Goal: Task Accomplishment & Management: Use online tool/utility

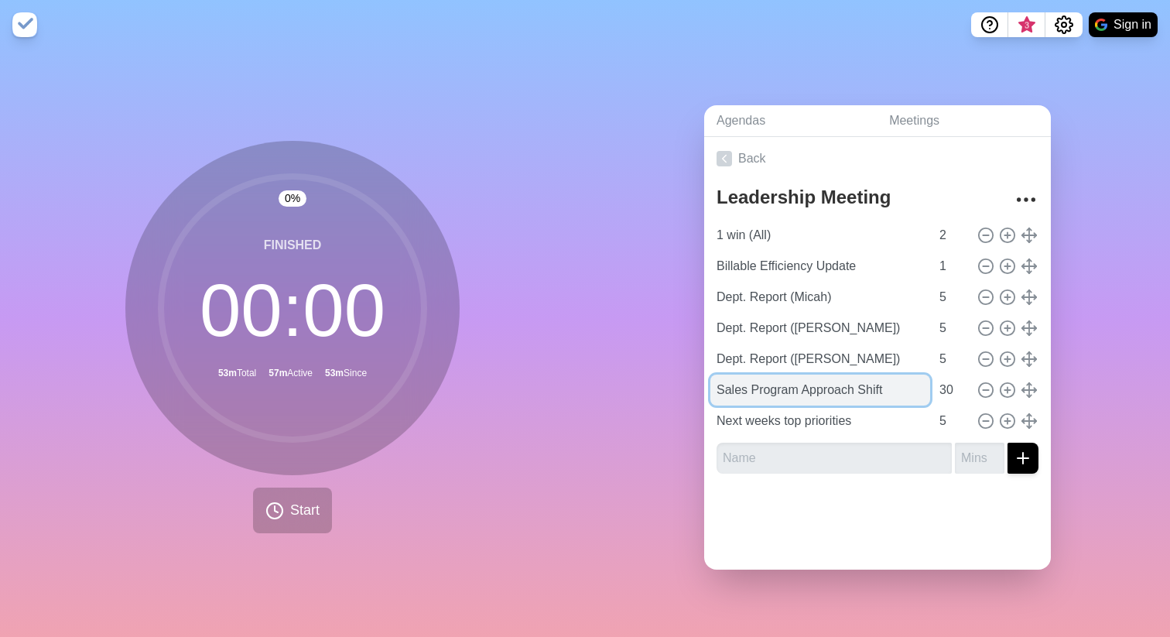
click at [776, 387] on input "Sales Program Approach Shift" at bounding box center [820, 390] width 220 height 31
click at [776, 386] on input "Sales Program Approach Shift" at bounding box center [820, 390] width 220 height 31
click at [782, 388] on input "Project" at bounding box center [820, 390] width 220 height 31
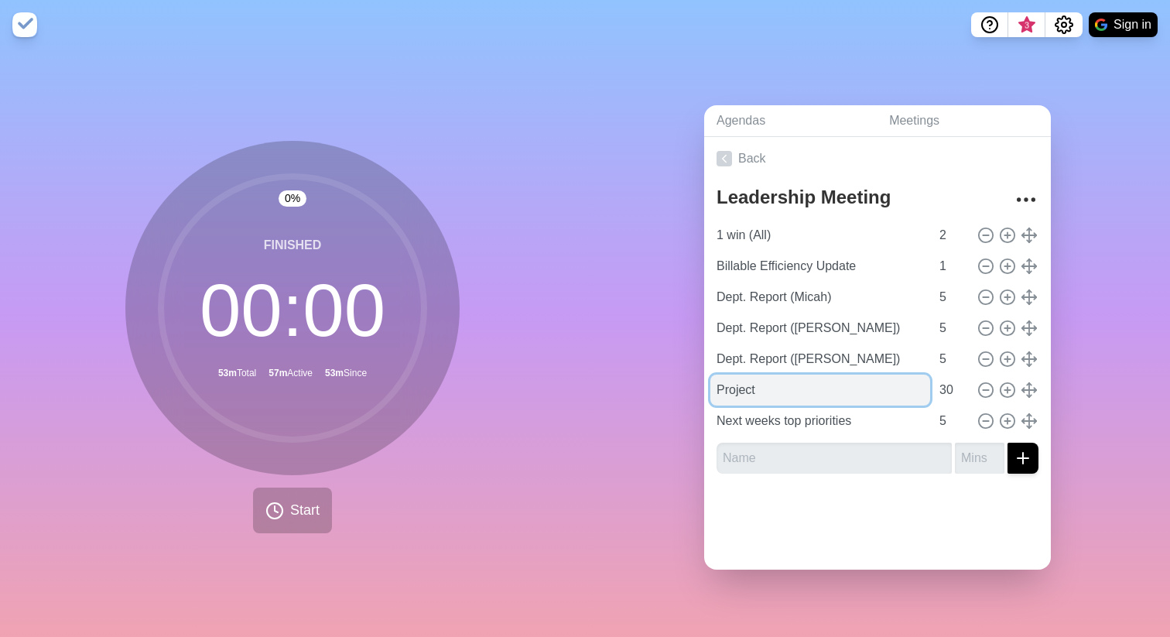
click at [782, 388] on input "Project" at bounding box center [820, 390] width 220 height 31
paste input ": Project & Contract Standards"
drag, startPoint x: 720, startPoint y: 384, endPoint x: 703, endPoint y: 386, distance: 17.2
click at [704, 386] on div "Leadership Meeting 1 win (All) 2 Billable Efficiency Update 1 Dept. Report (Mic…" at bounding box center [877, 333] width 347 height 306
type input "Project & Contract Standards"
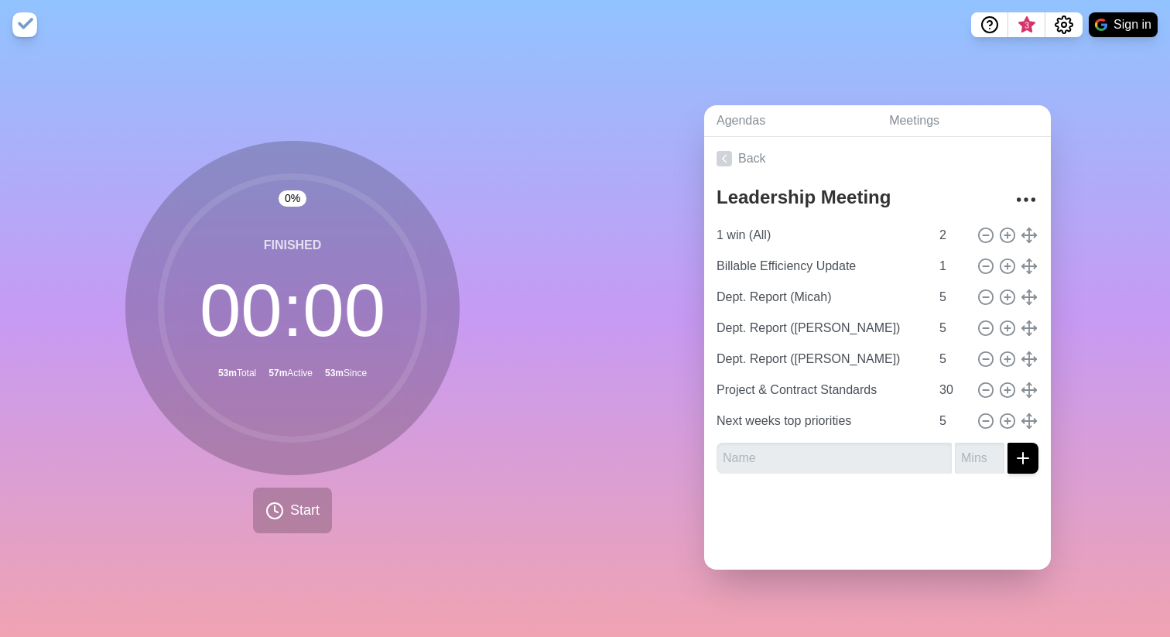
click at [425, 486] on div "0 % Finished 00 : 00 53m Total 57m Active 53m Since Start" at bounding box center [292, 337] width 334 height 392
click at [273, 512] on icon at bounding box center [274, 510] width 19 height 19
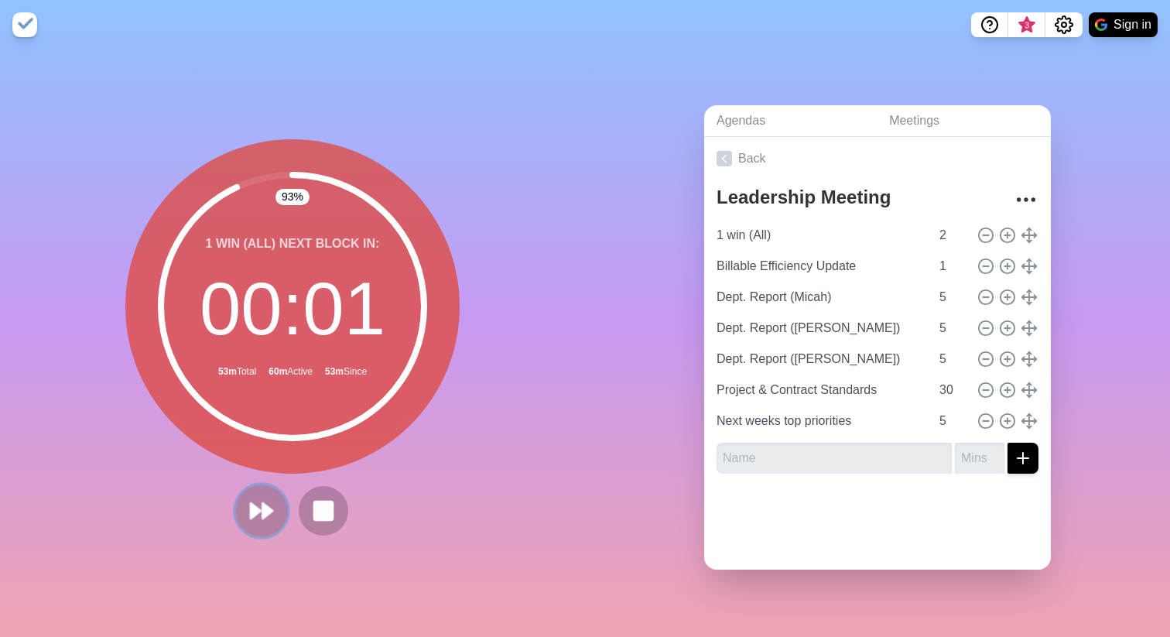
click at [262, 510] on icon at bounding box center [261, 511] width 26 height 26
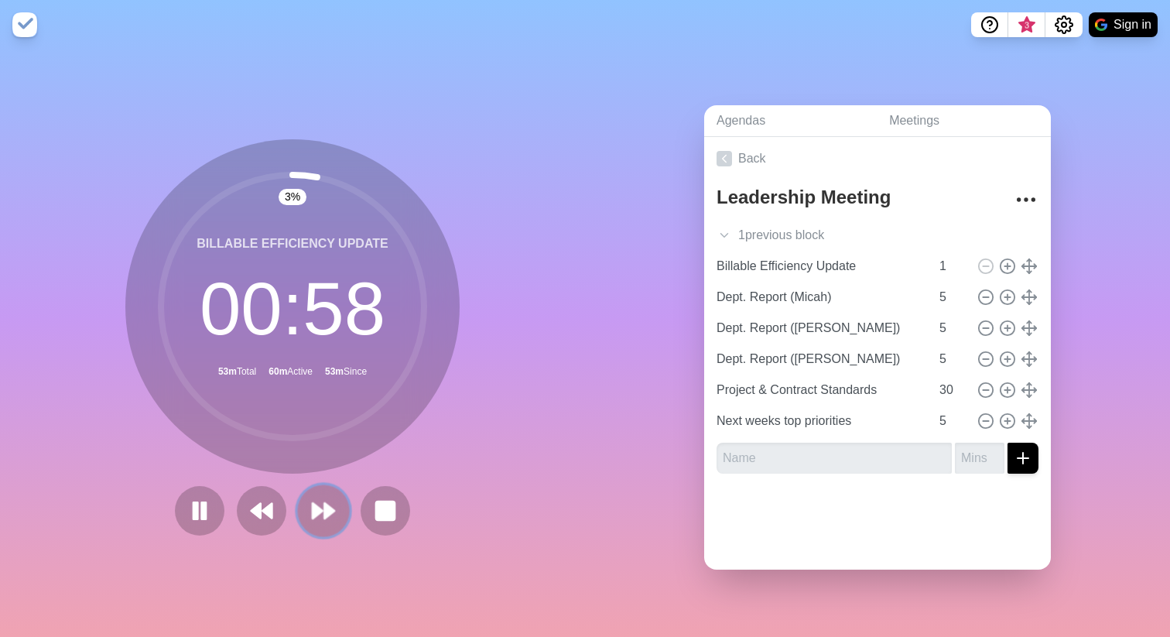
click at [316, 508] on icon at bounding box center [323, 511] width 26 height 26
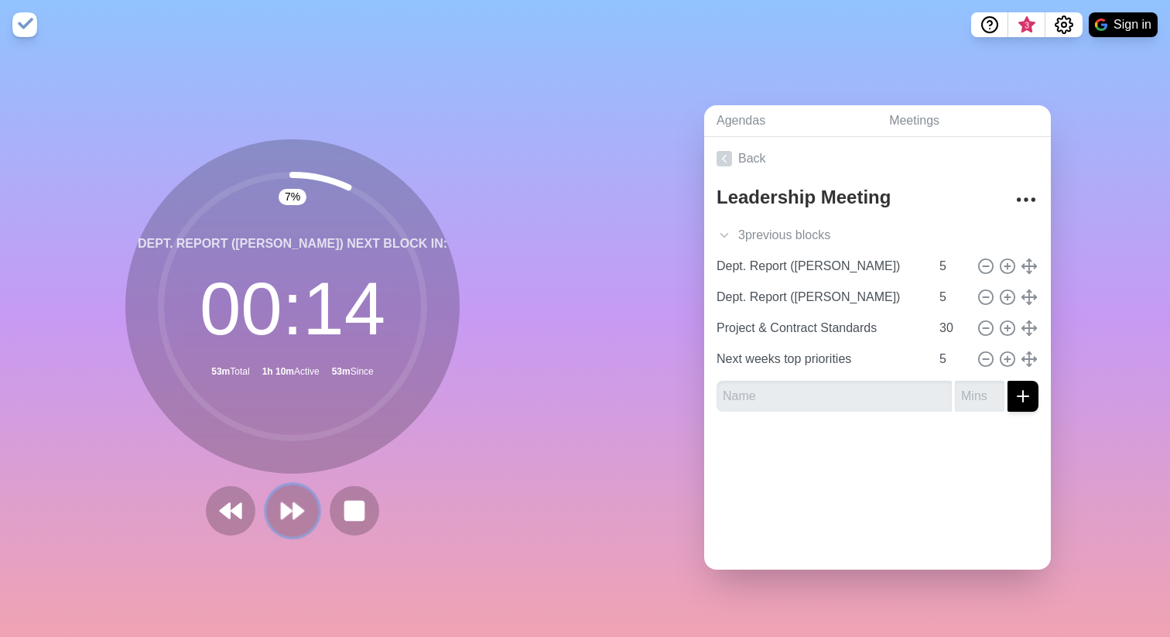
click at [304, 504] on button at bounding box center [292, 510] width 52 height 52
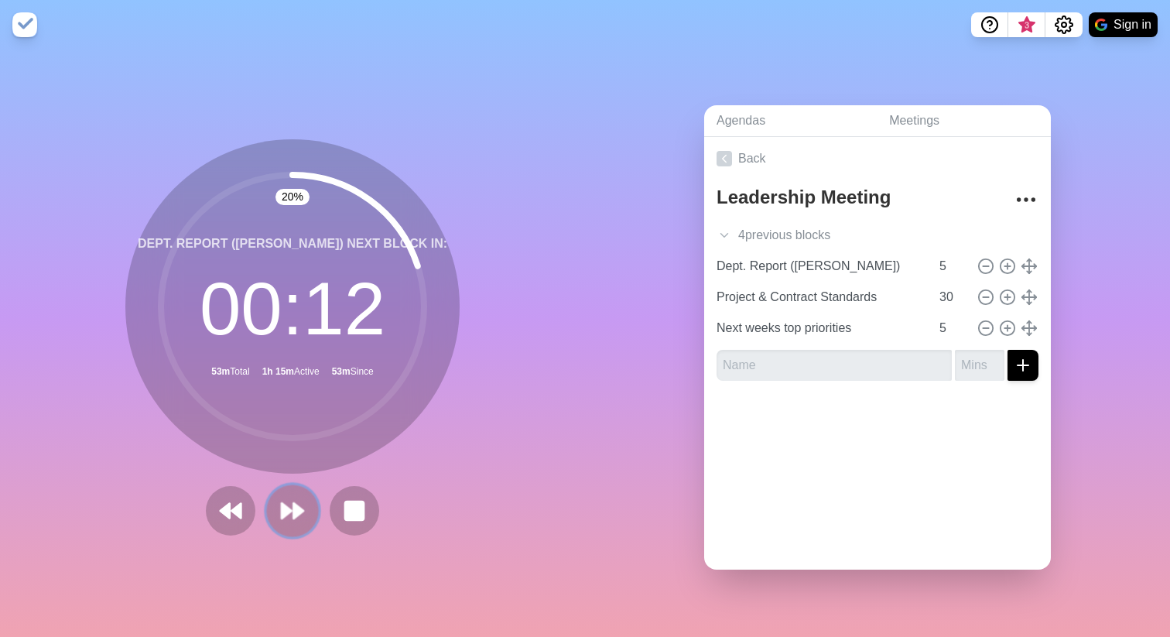
click at [293, 510] on polygon at bounding box center [298, 510] width 10 height 15
